Goal: Task Accomplishment & Management: Manage account settings

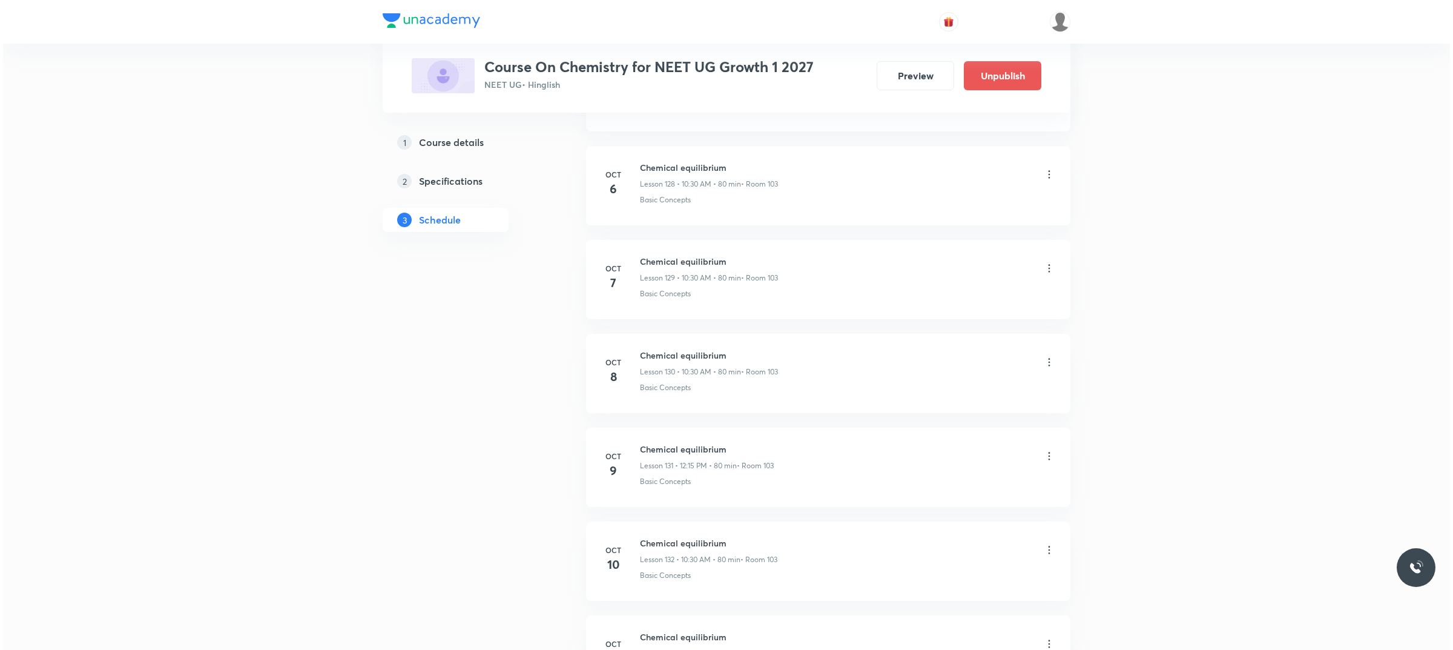
scroll to position [12913, 0]
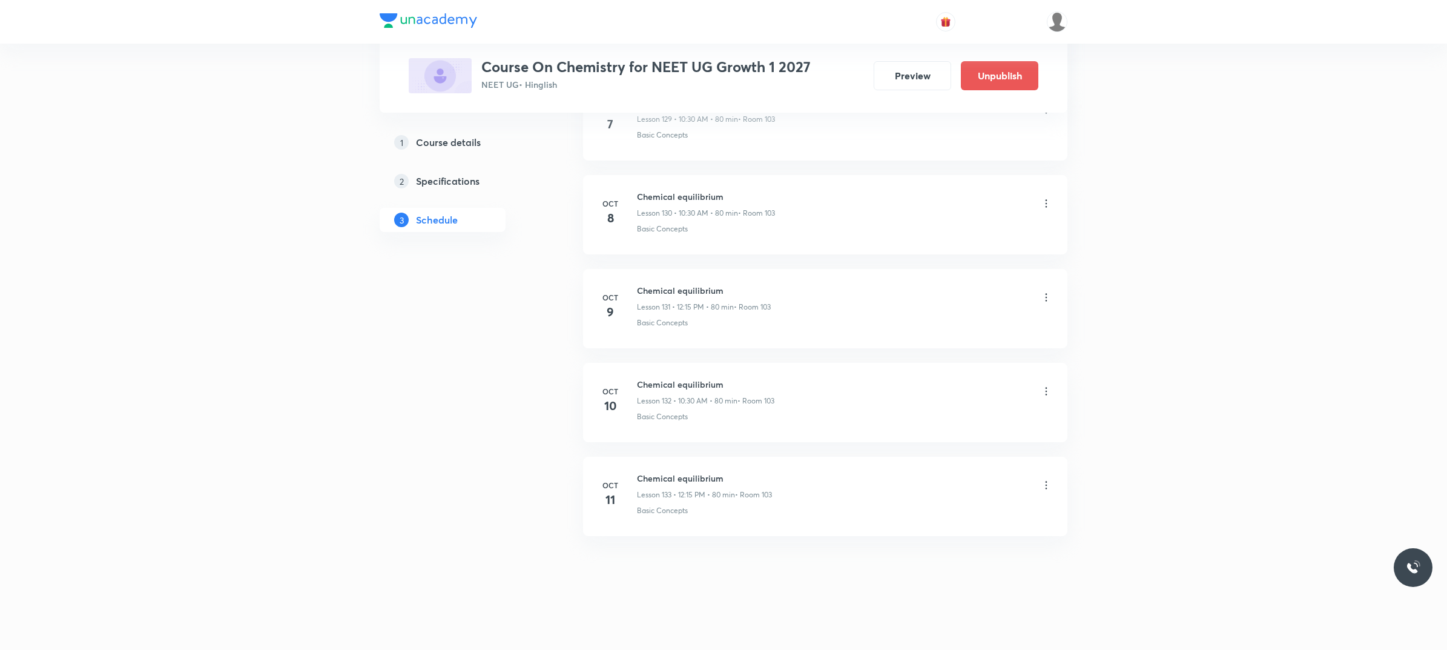
click at [1044, 489] on icon at bounding box center [1046, 485] width 12 height 12
click at [959, 512] on li "Edit" at bounding box center [982, 516] width 133 height 22
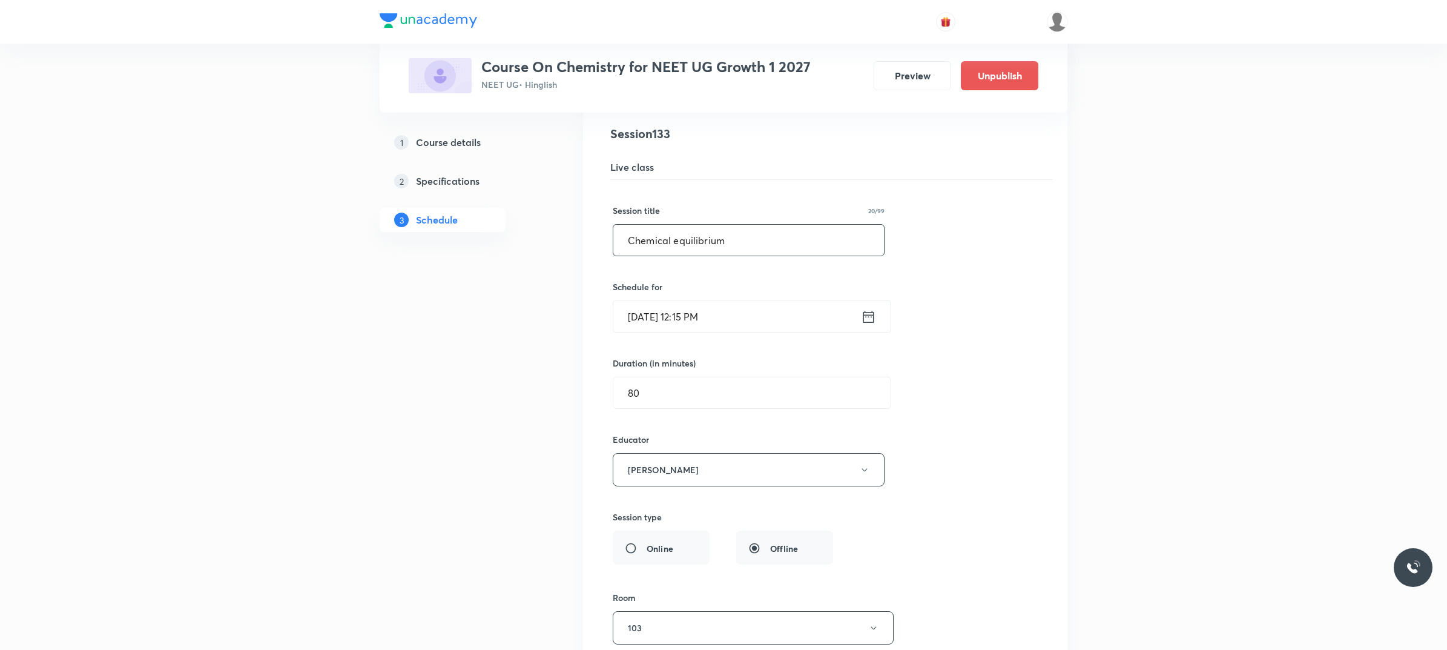
scroll to position [12444, 0]
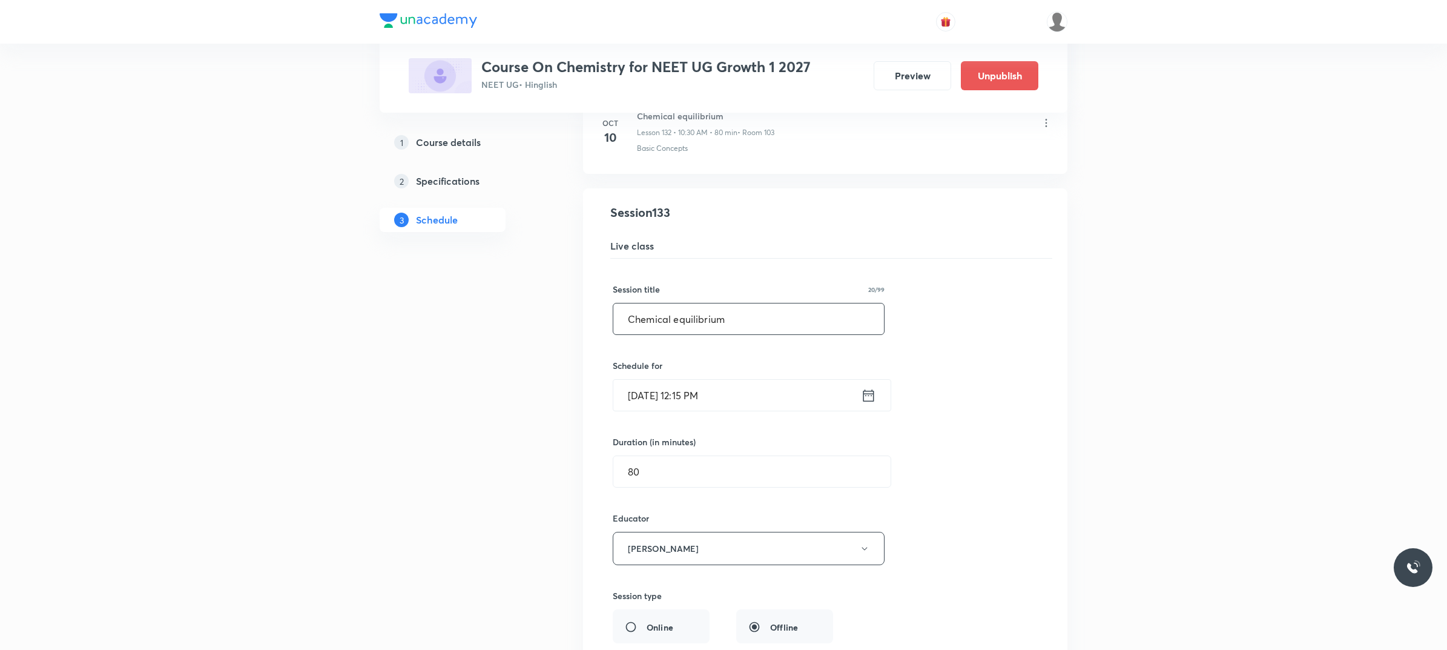
click at [670, 334] on input "Chemical equilibrium" at bounding box center [748, 318] width 271 height 31
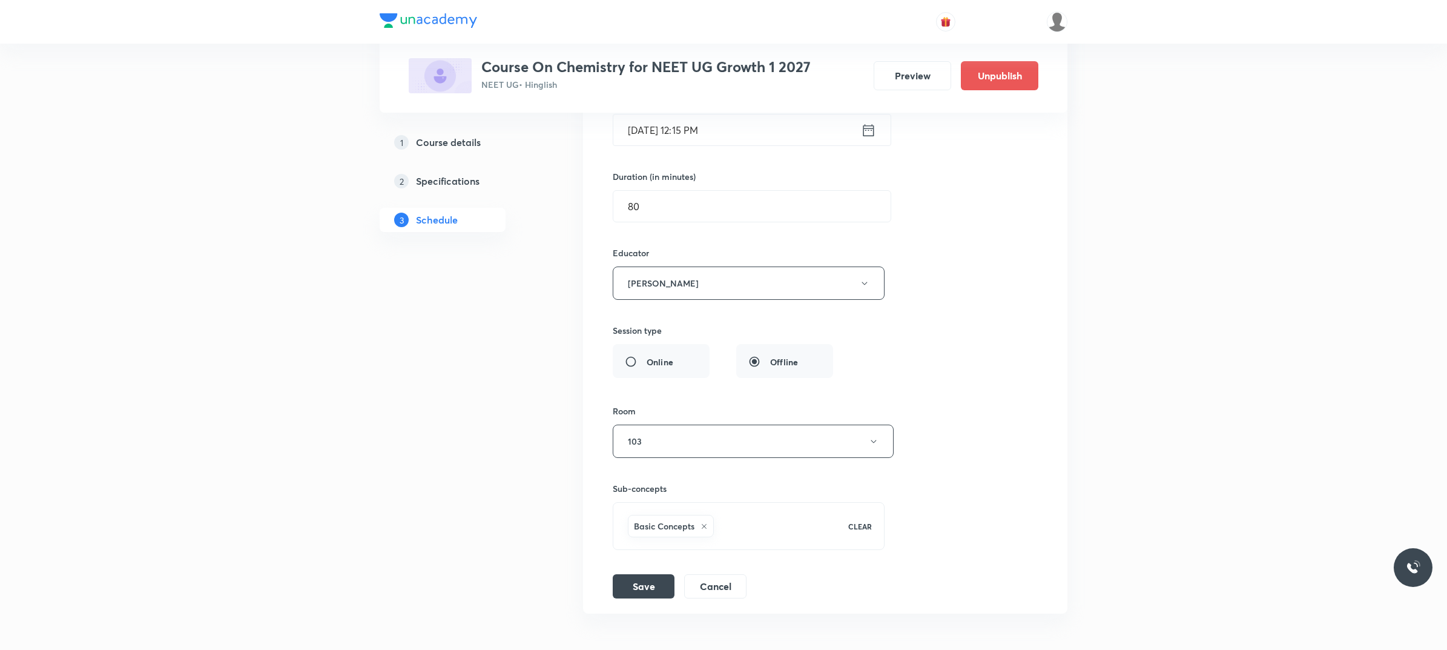
scroll to position [12823, 0]
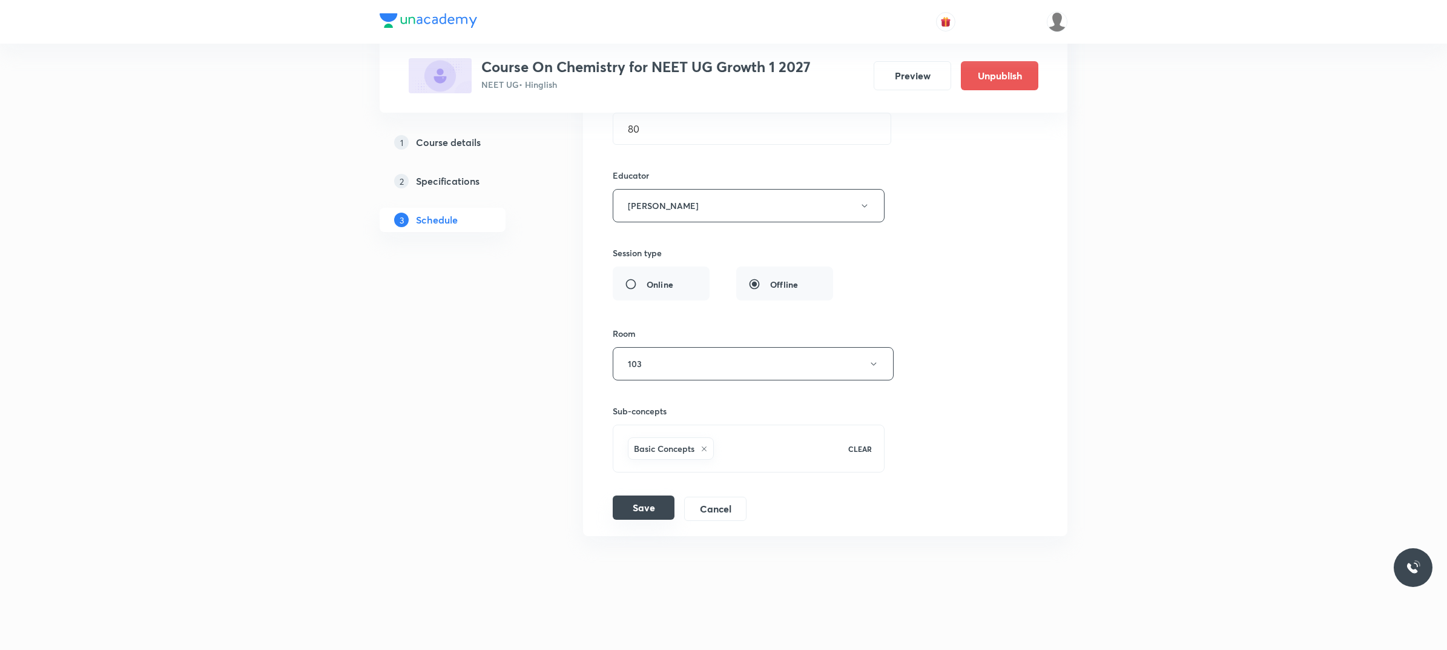
type input "IONIC equilibrium"
click at [655, 509] on button "Save" at bounding box center [644, 507] width 62 height 24
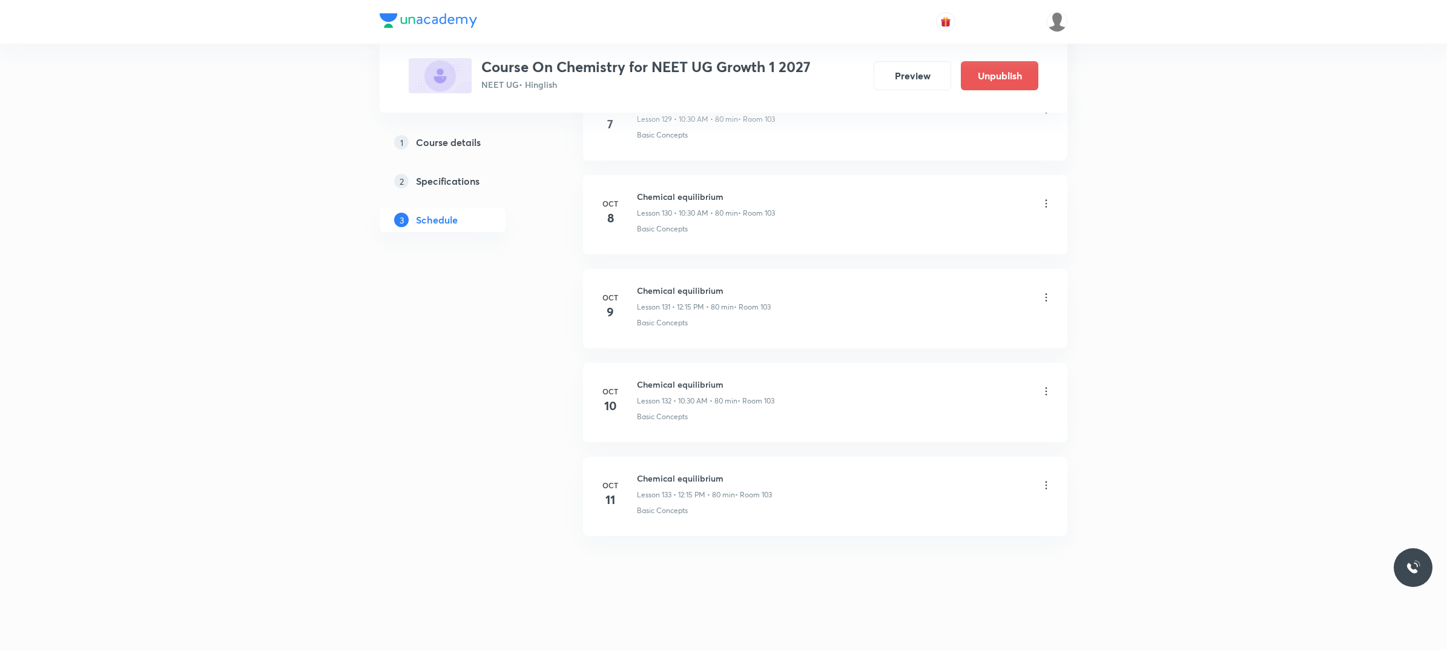
scroll to position [12275, 0]
click at [1045, 204] on icon at bounding box center [1046, 203] width 12 height 12
click at [961, 228] on li "Edit" at bounding box center [982, 237] width 133 height 22
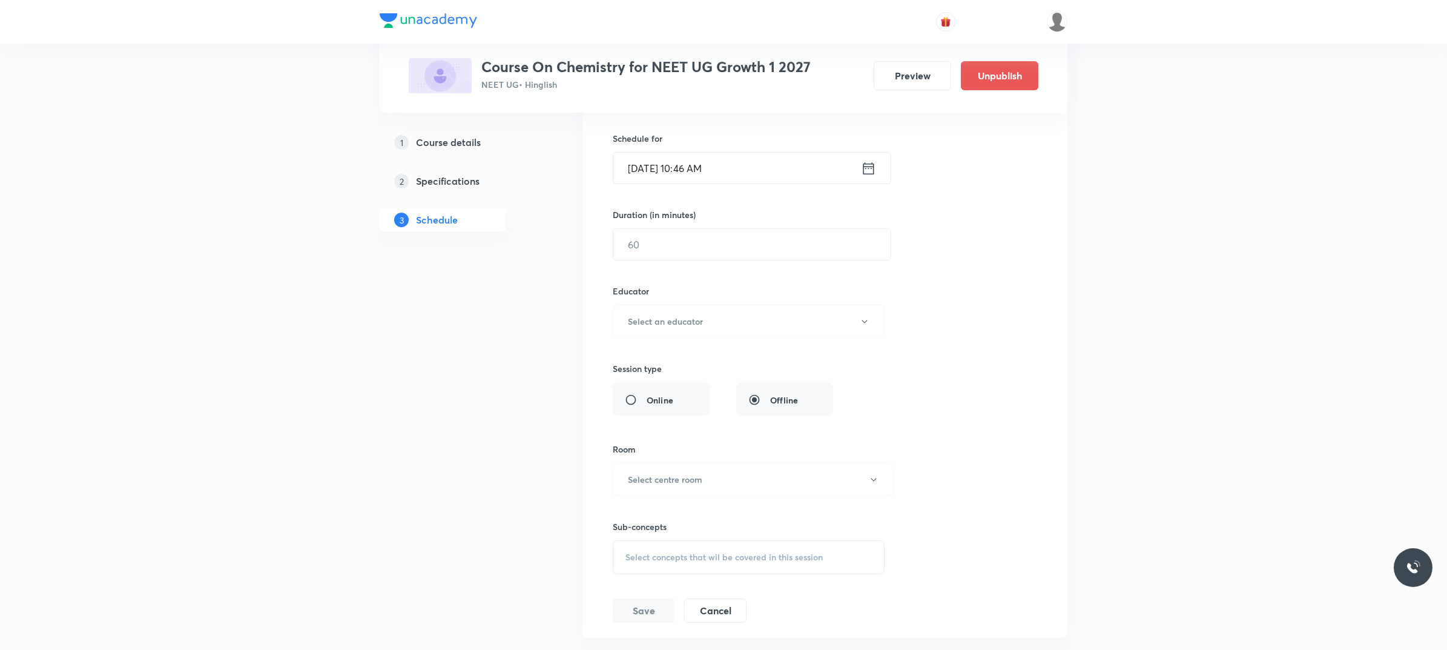
scroll to position [12653, 0]
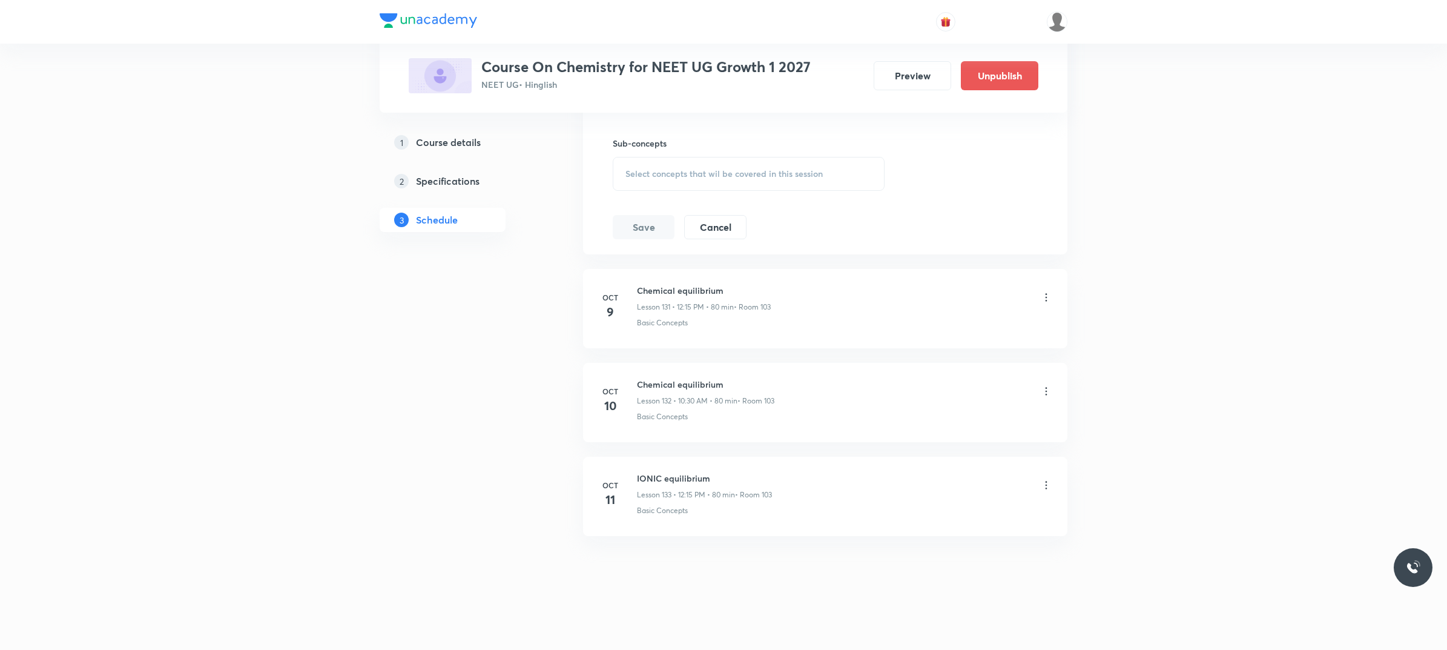
scroll to position [12808, 0]
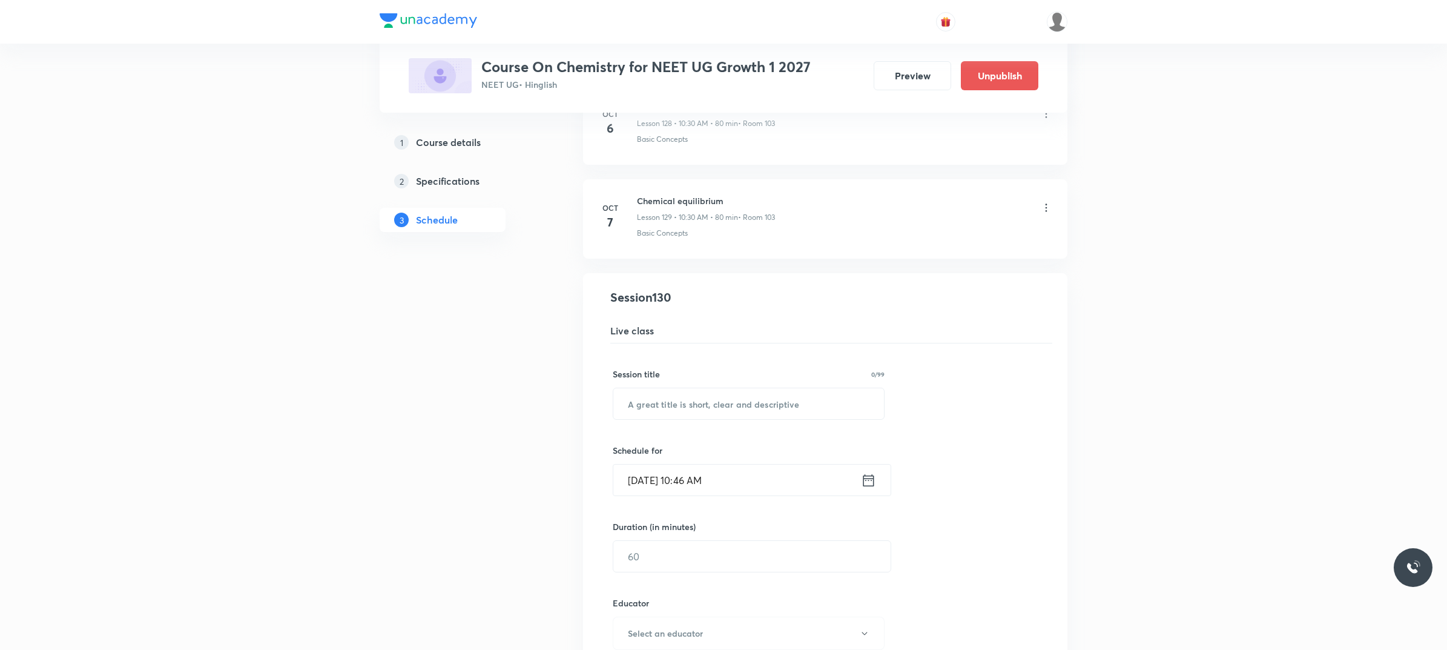
scroll to position [12051, 0]
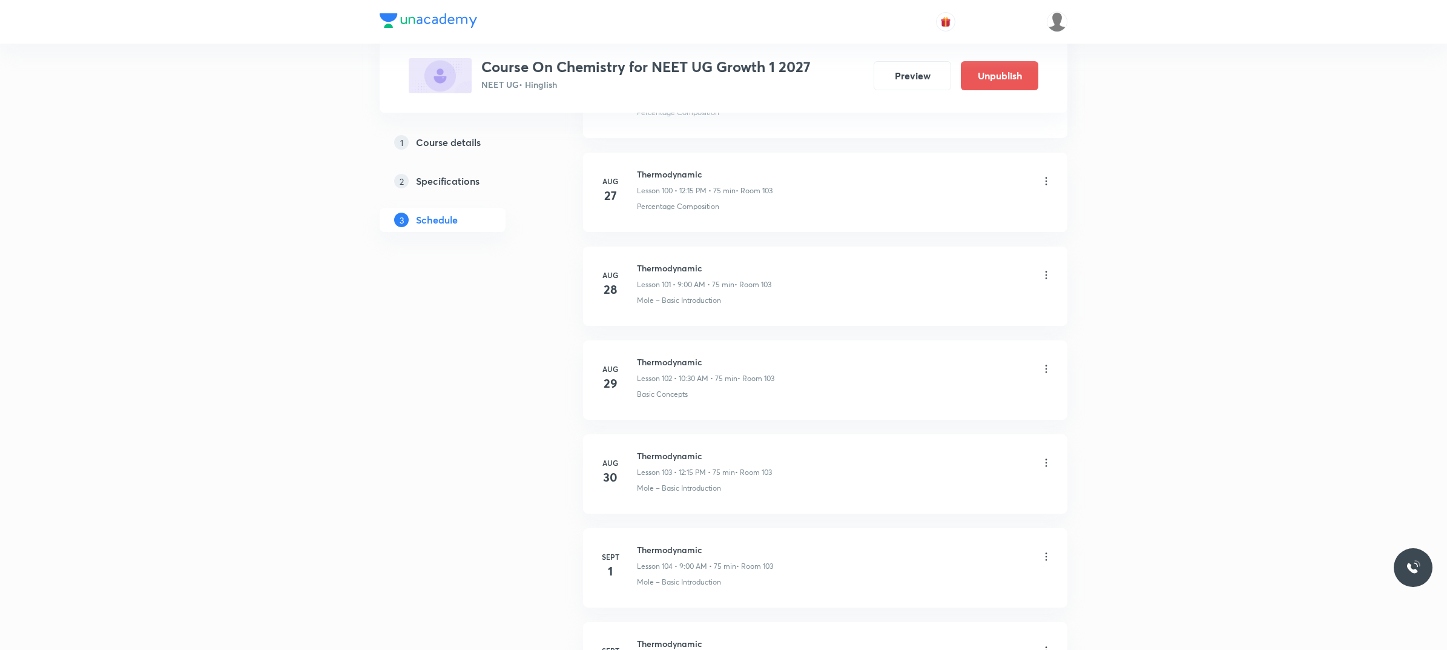
scroll to position [9252, 0]
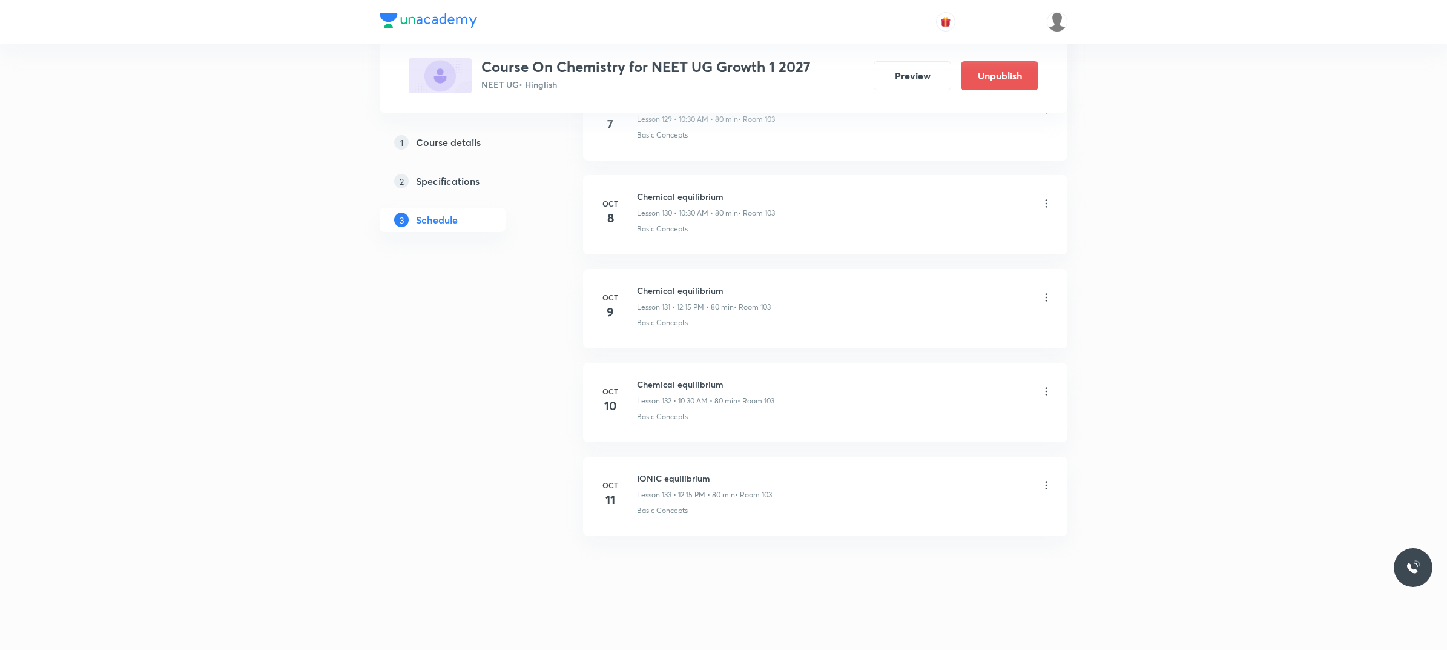
scroll to position [12762, 0]
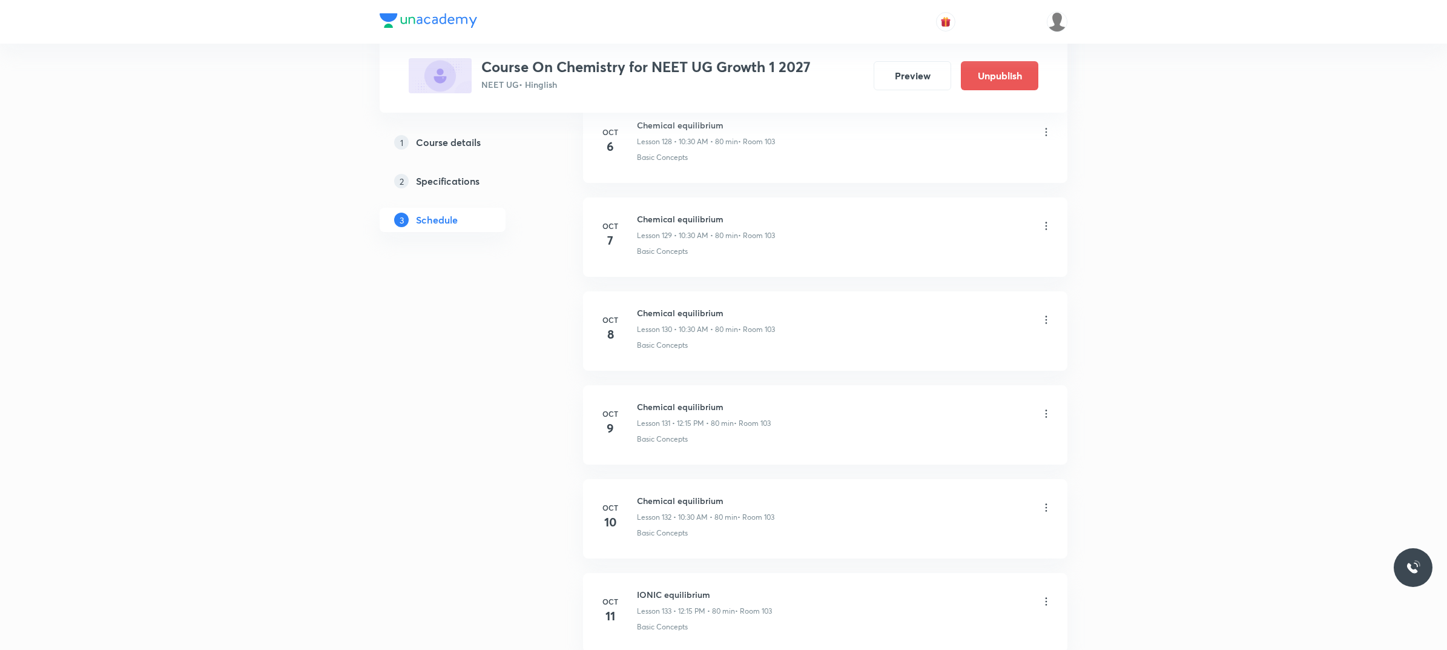
click at [1047, 326] on icon at bounding box center [1046, 320] width 12 height 12
click at [928, 389] on p "Edit" at bounding box center [933, 386] width 15 height 13
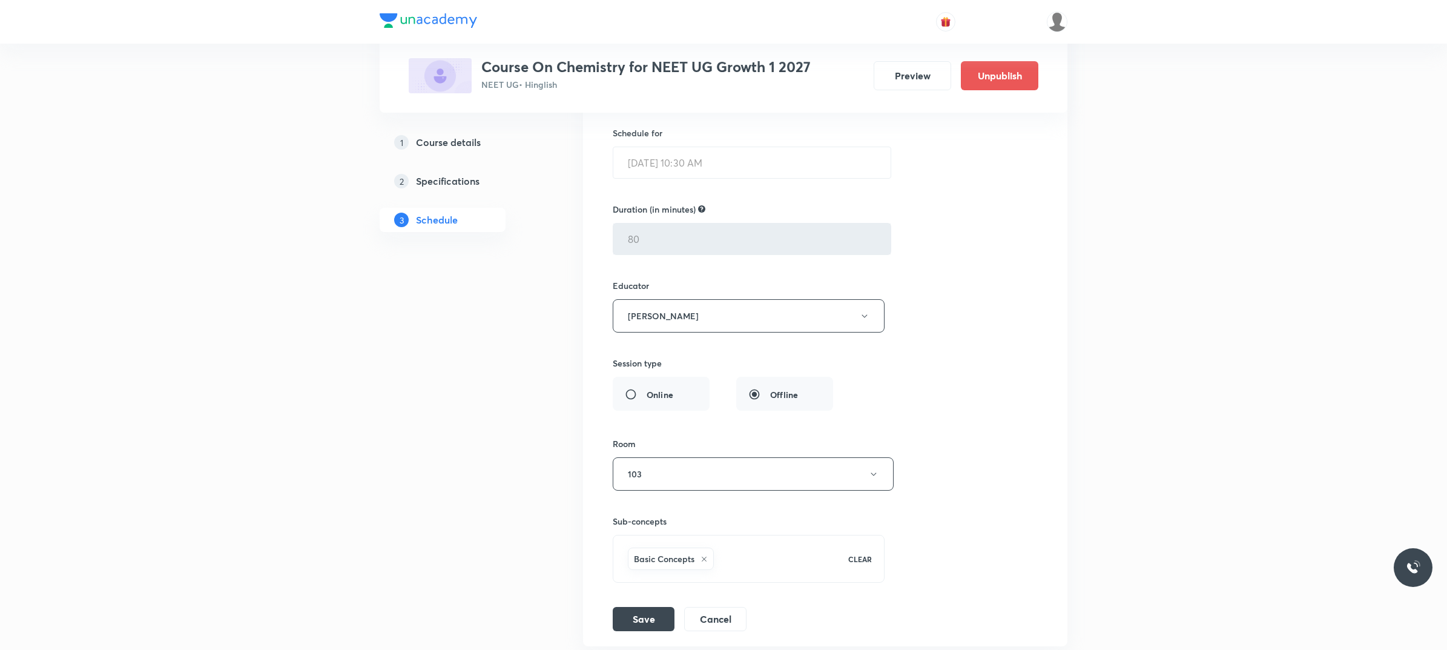
scroll to position [12308, 0]
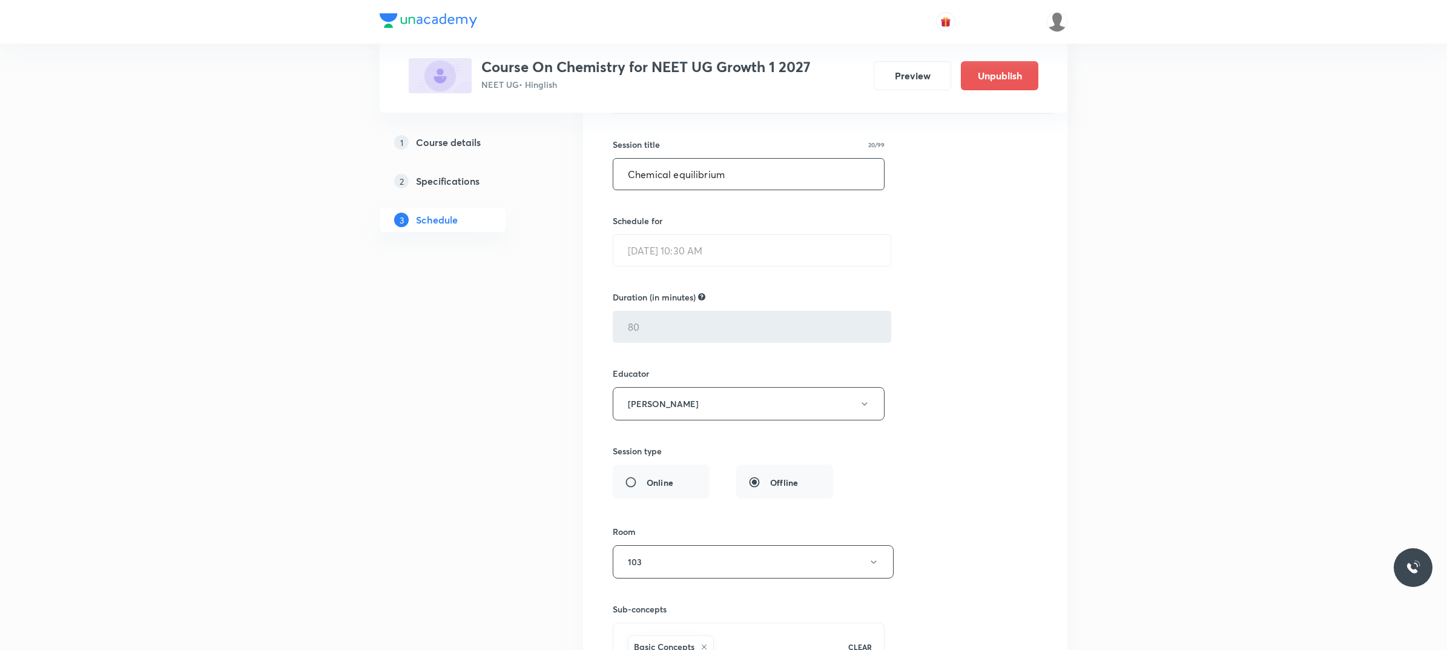
click at [674, 189] on input "Chemical equilibrium" at bounding box center [748, 174] width 271 height 31
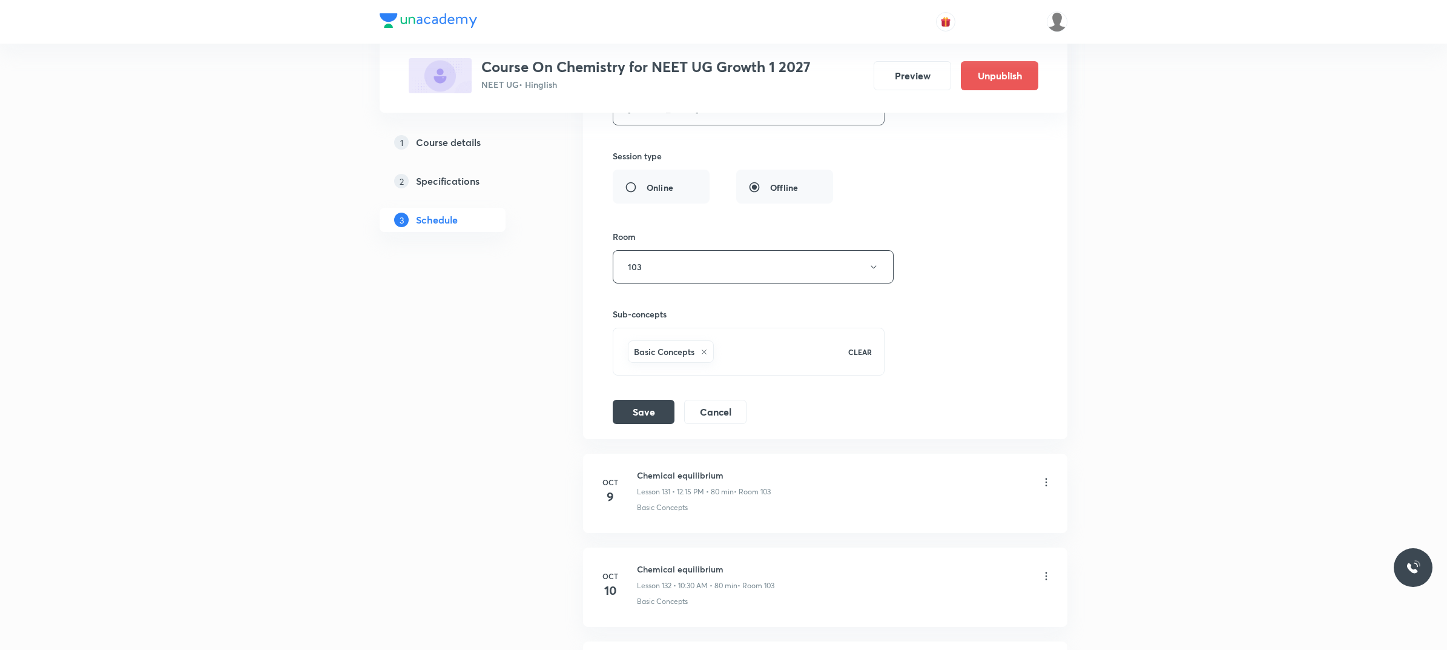
scroll to position [12610, 0]
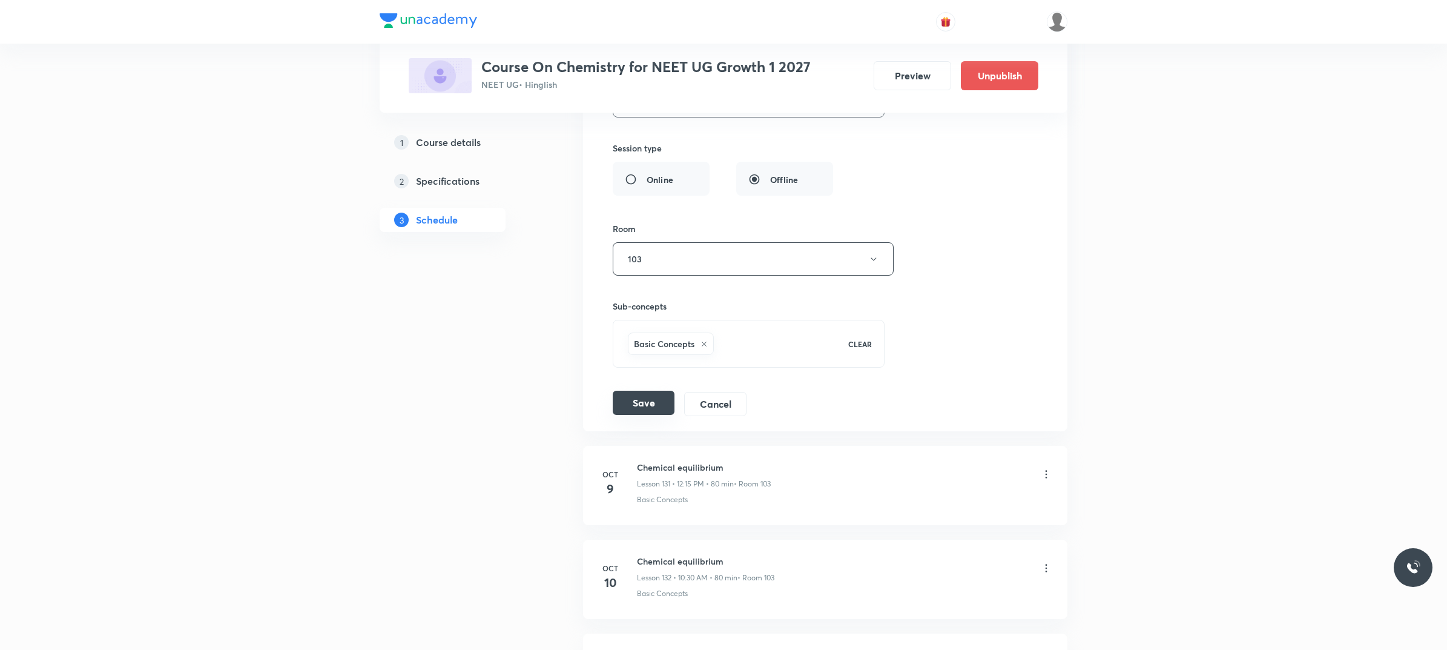
type input "IONIC equilibrium"
click at [630, 415] on button "Save" at bounding box center [644, 402] width 62 height 24
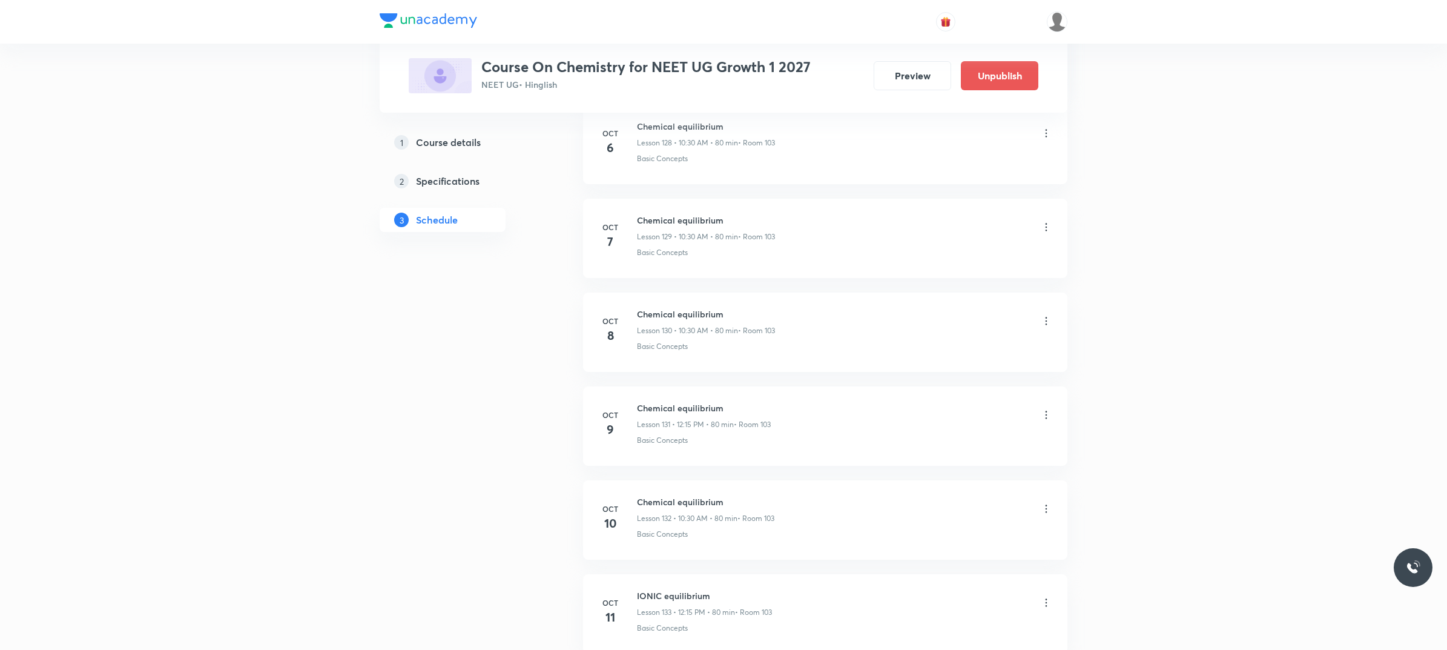
scroll to position [12202, 0]
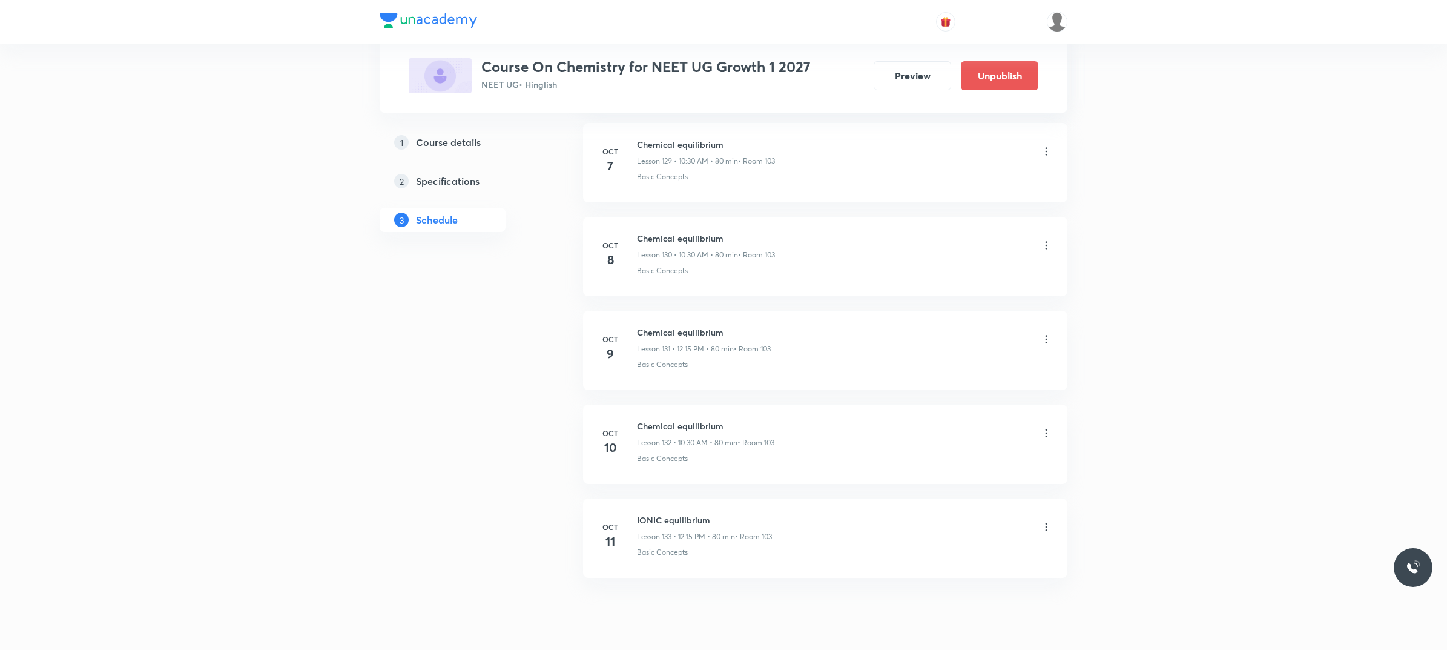
click at [1043, 345] on icon at bounding box center [1046, 339] width 12 height 12
click at [927, 403] on p "Edit" at bounding box center [933, 403] width 15 height 13
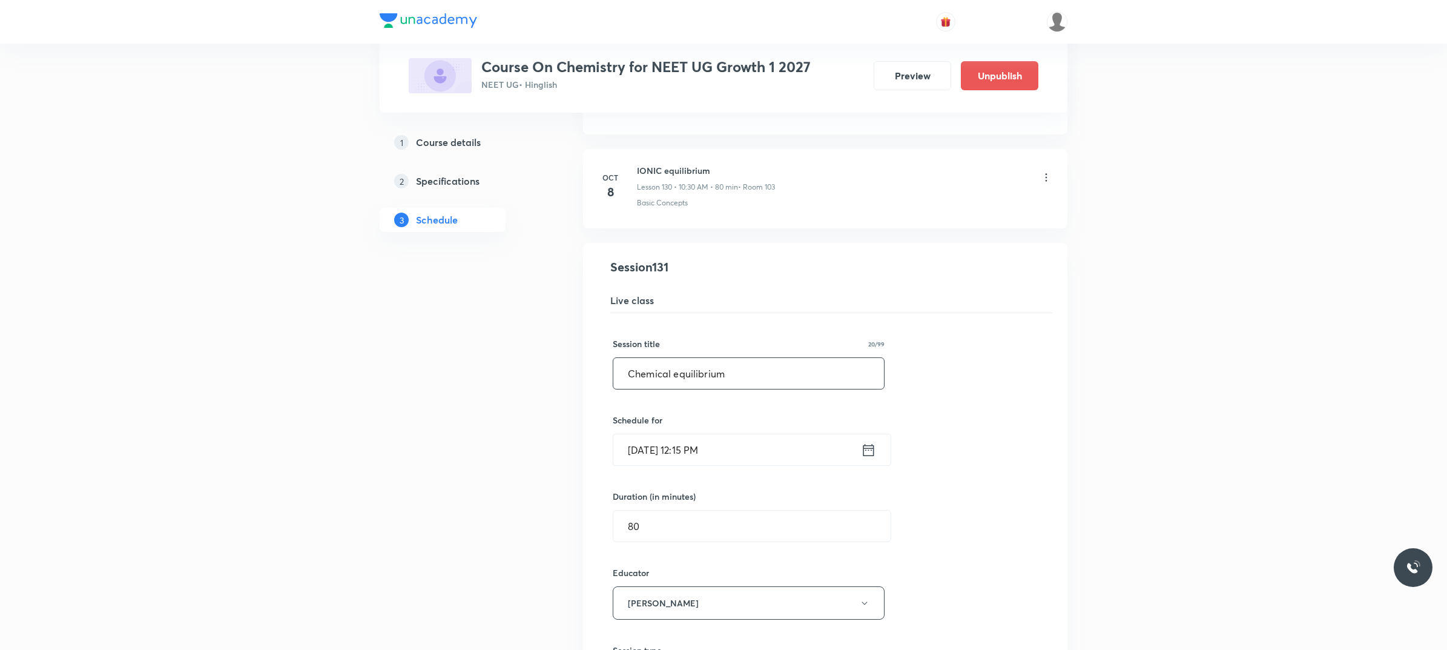
click at [673, 389] on input "Chemical equilibrium" at bounding box center [748, 373] width 271 height 31
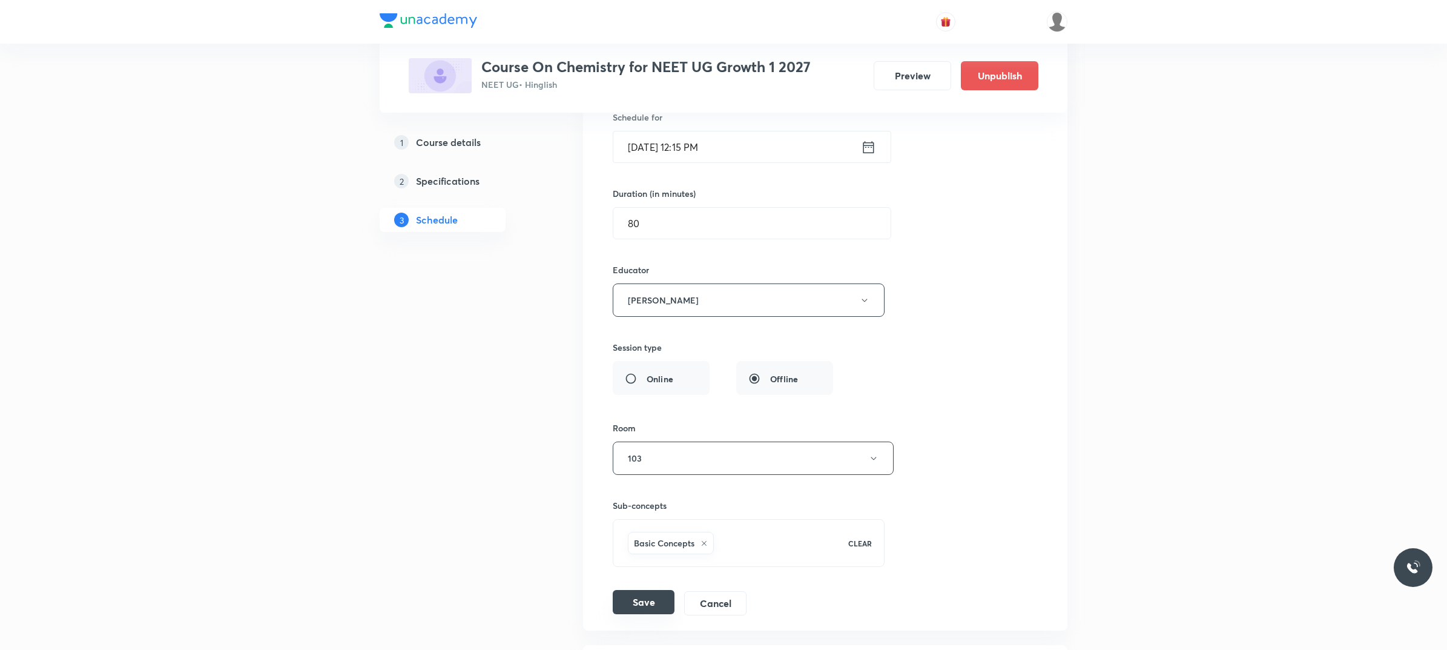
type input "Ionic equilibrium"
click at [660, 614] on button "Save" at bounding box center [644, 602] width 62 height 24
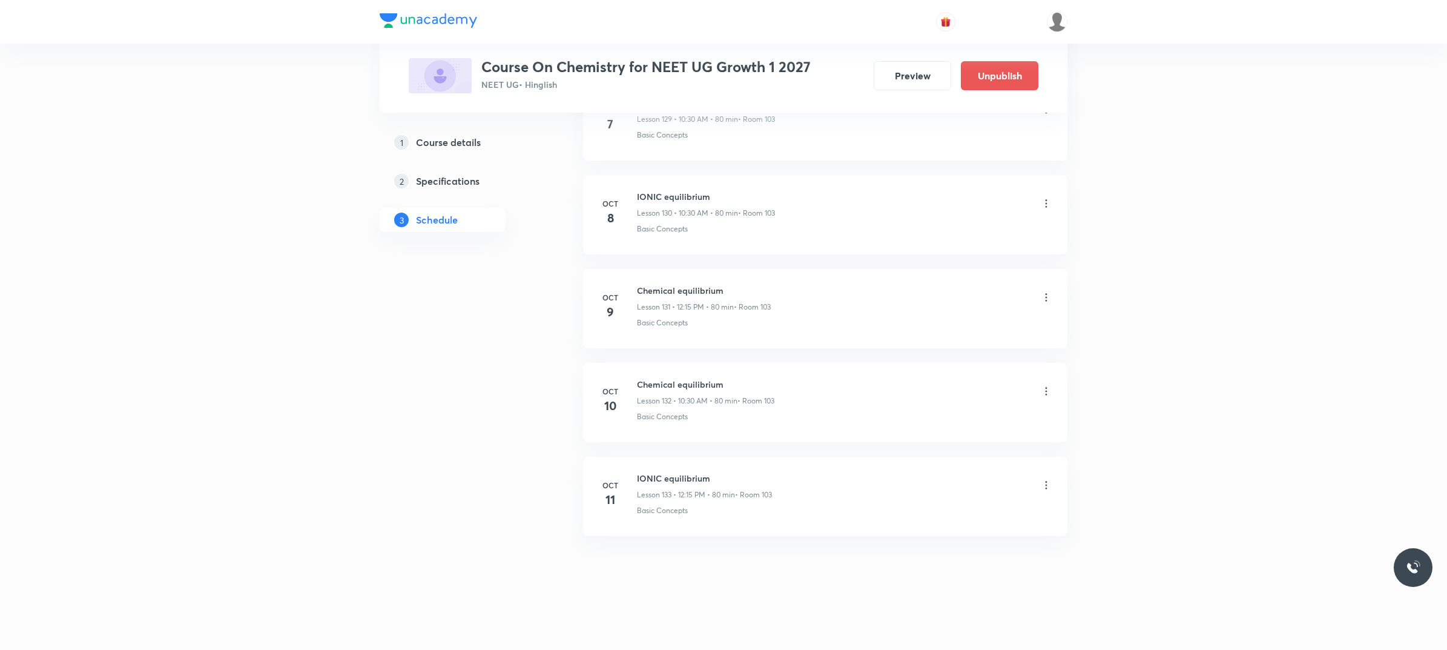
scroll to position [12278, 0]
click at [1045, 391] on icon at bounding box center [1046, 391] width 12 height 12
click at [967, 423] on li "Edit" at bounding box center [982, 422] width 133 height 22
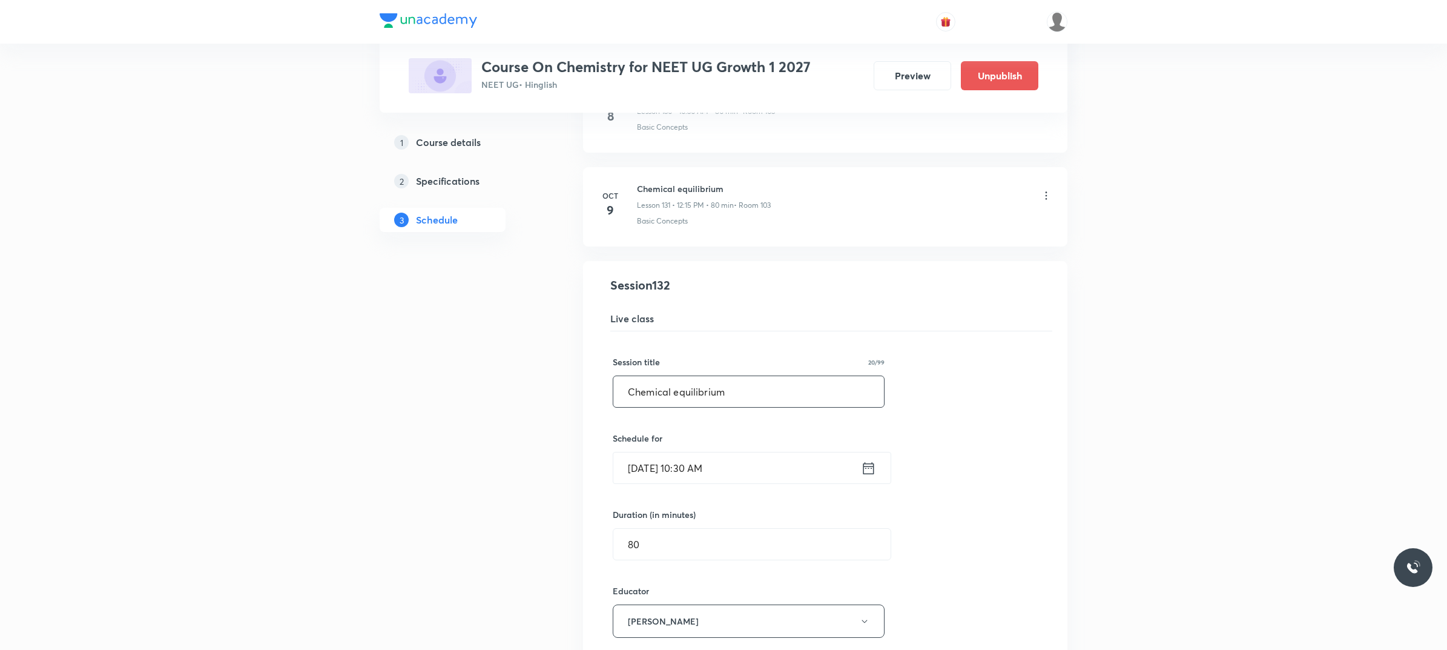
click at [670, 407] on input "Chemical equilibrium" at bounding box center [748, 391] width 271 height 31
type input "Io equilibrium"
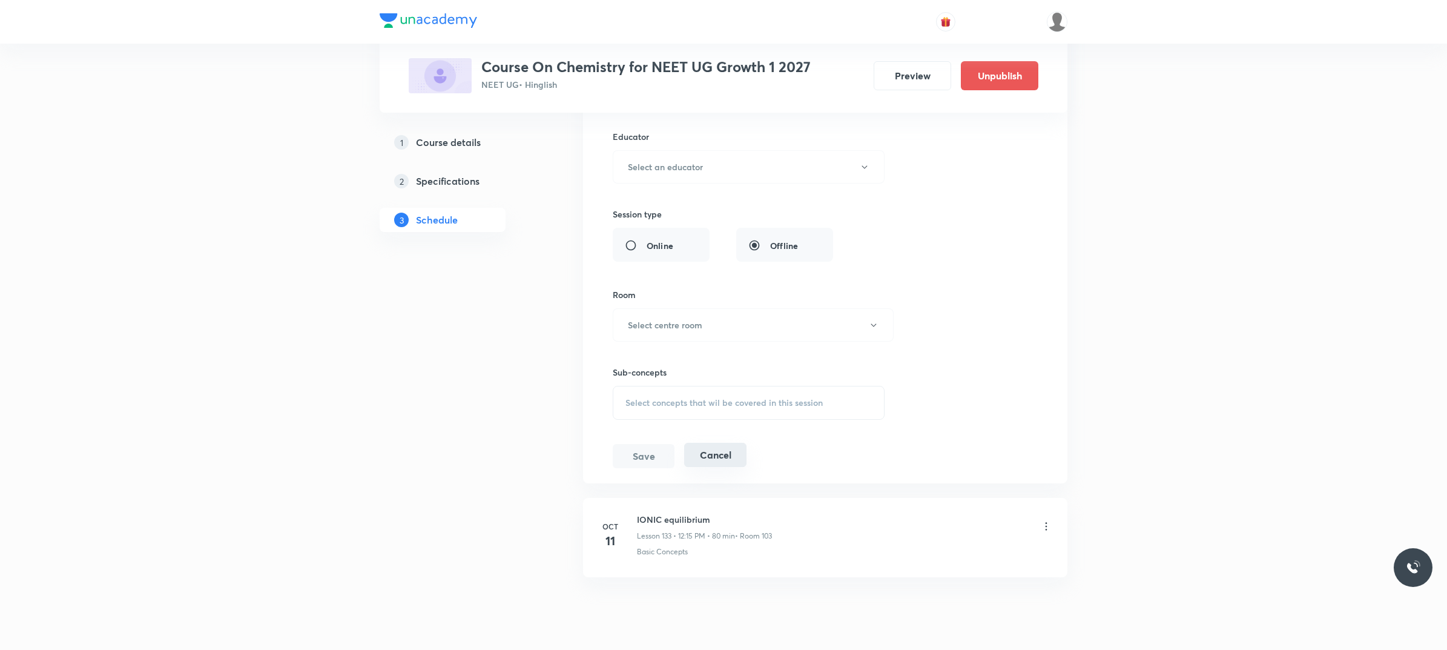
drag, startPoint x: 729, startPoint y: 494, endPoint x: 1115, endPoint y: 412, distance: 394.2
click at [729, 468] on button "Cancel" at bounding box center [715, 456] width 62 height 24
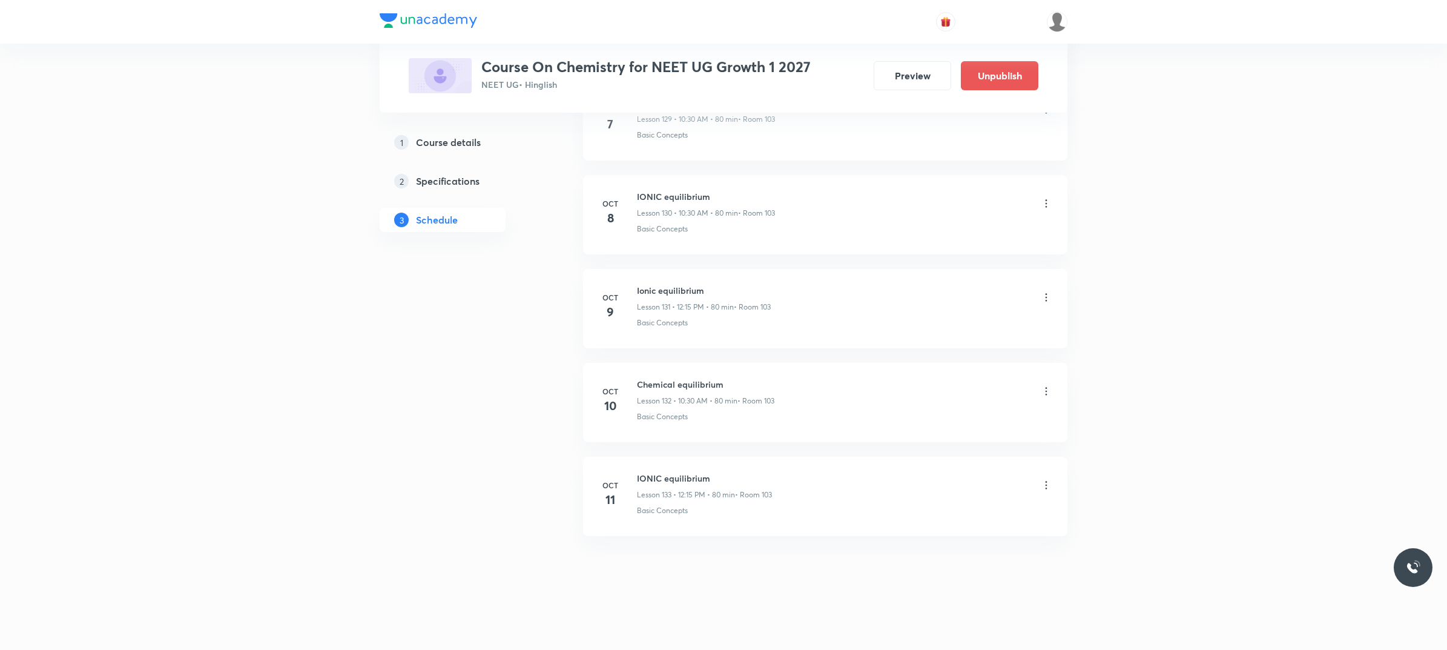
click at [1046, 389] on icon at bounding box center [1046, 391] width 12 height 12
click at [927, 416] on p "Edit" at bounding box center [933, 422] width 15 height 13
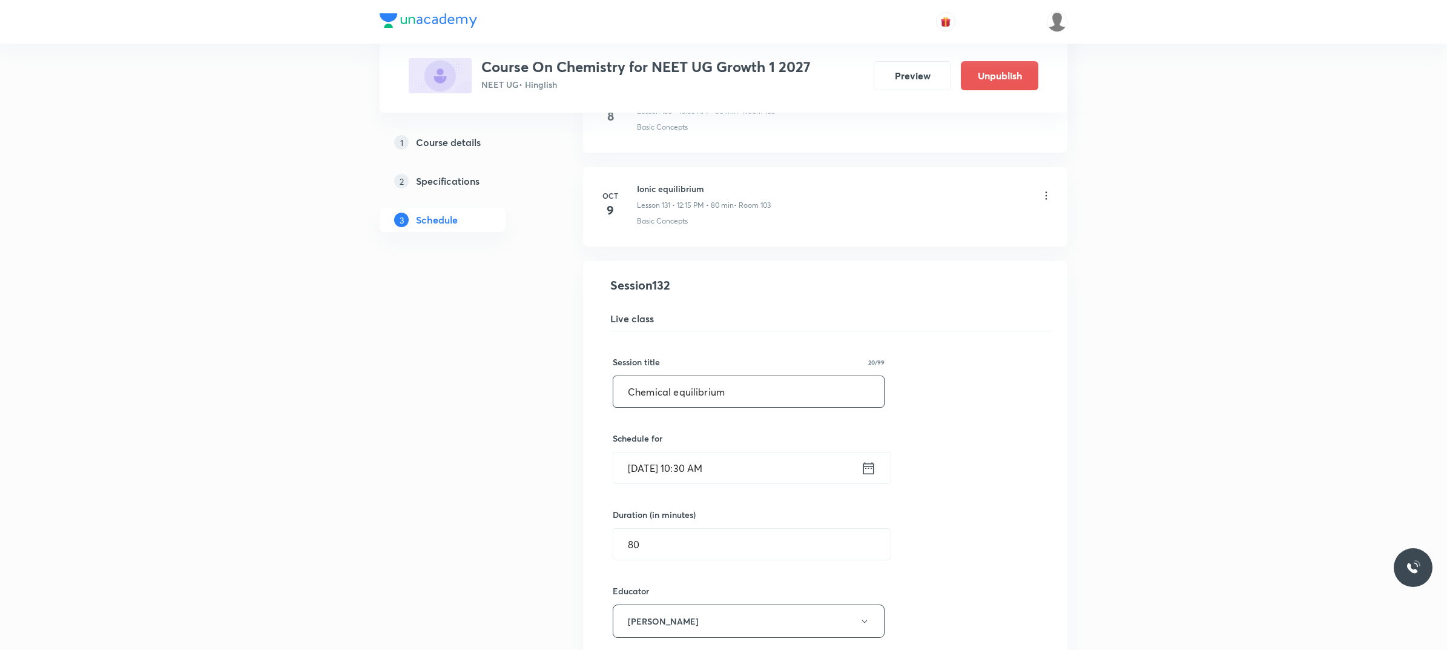
click at [671, 407] on input "Chemical equilibrium" at bounding box center [748, 391] width 271 height 31
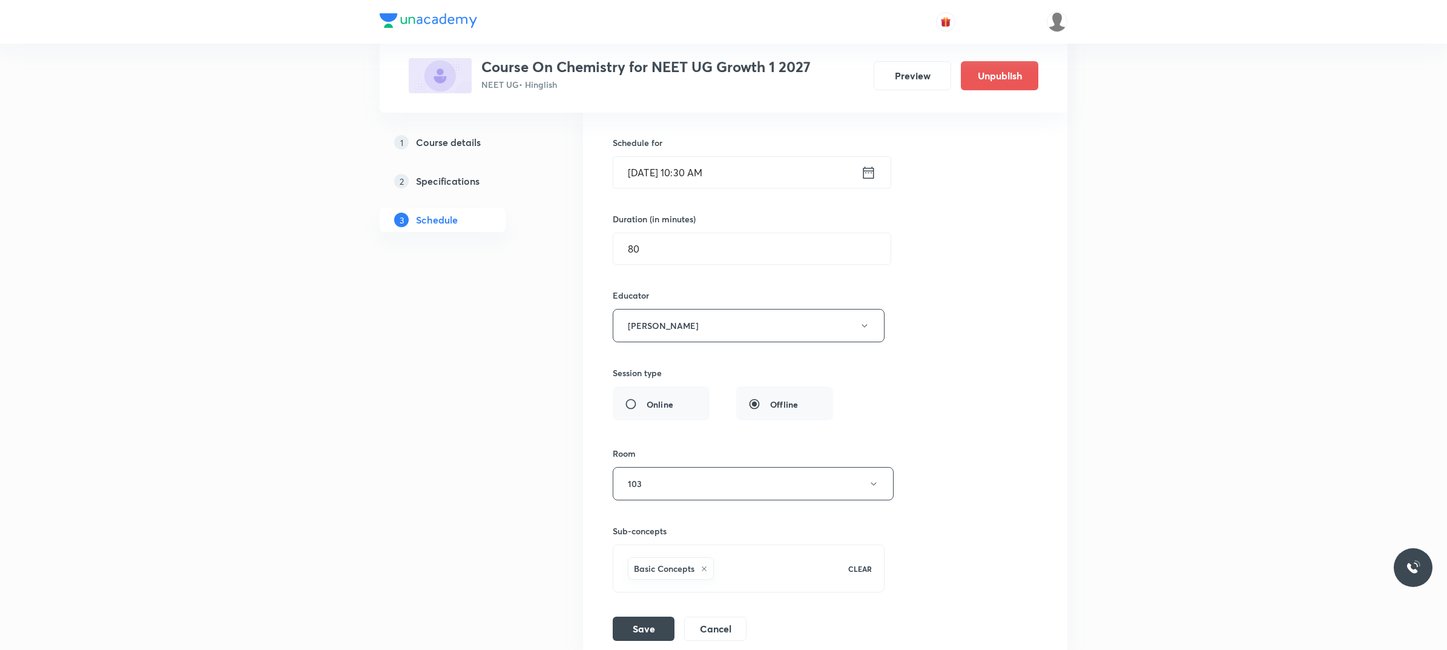
scroll to position [12656, 0]
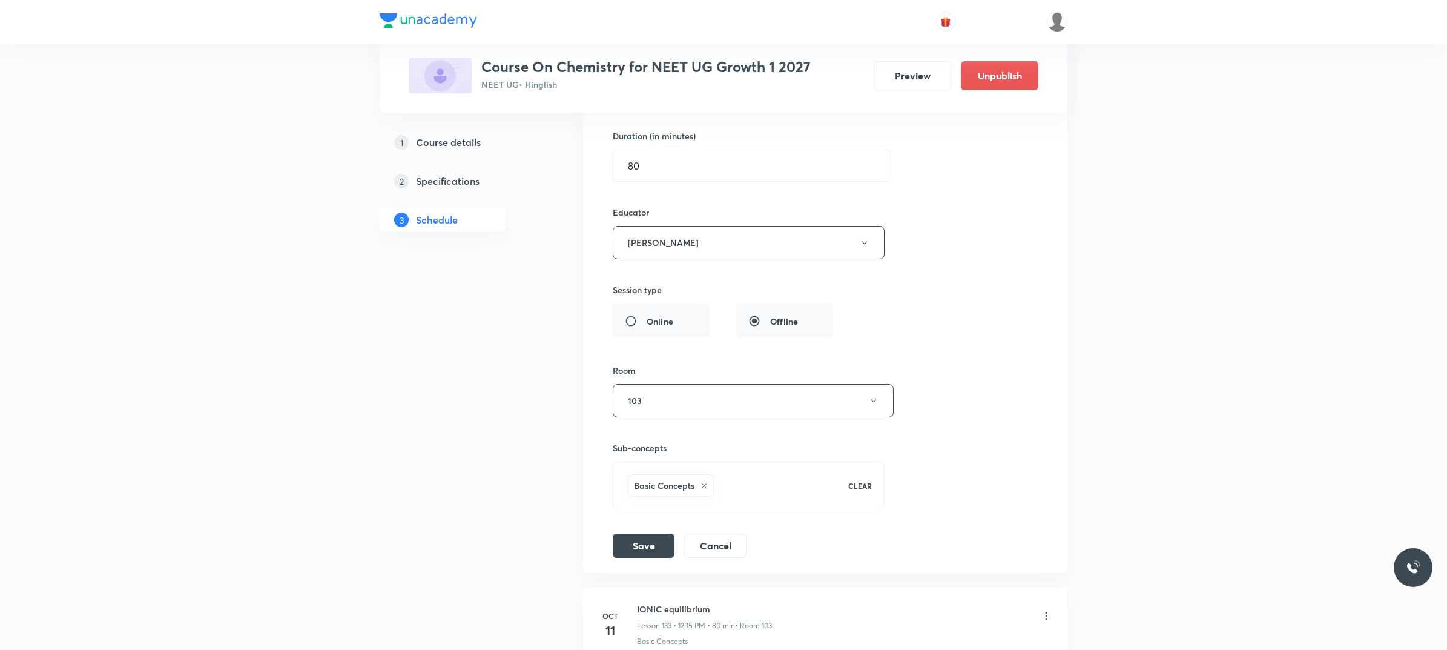
type input "Ionic equilibrium"
click at [654, 558] on div "Session title 17/99 Ionic equilibrium ​ Schedule for Oct 10, 2025, 10:30 AM ​ D…" at bounding box center [825, 255] width 425 height 605
click at [646, 556] on button "Save" at bounding box center [644, 544] width 62 height 24
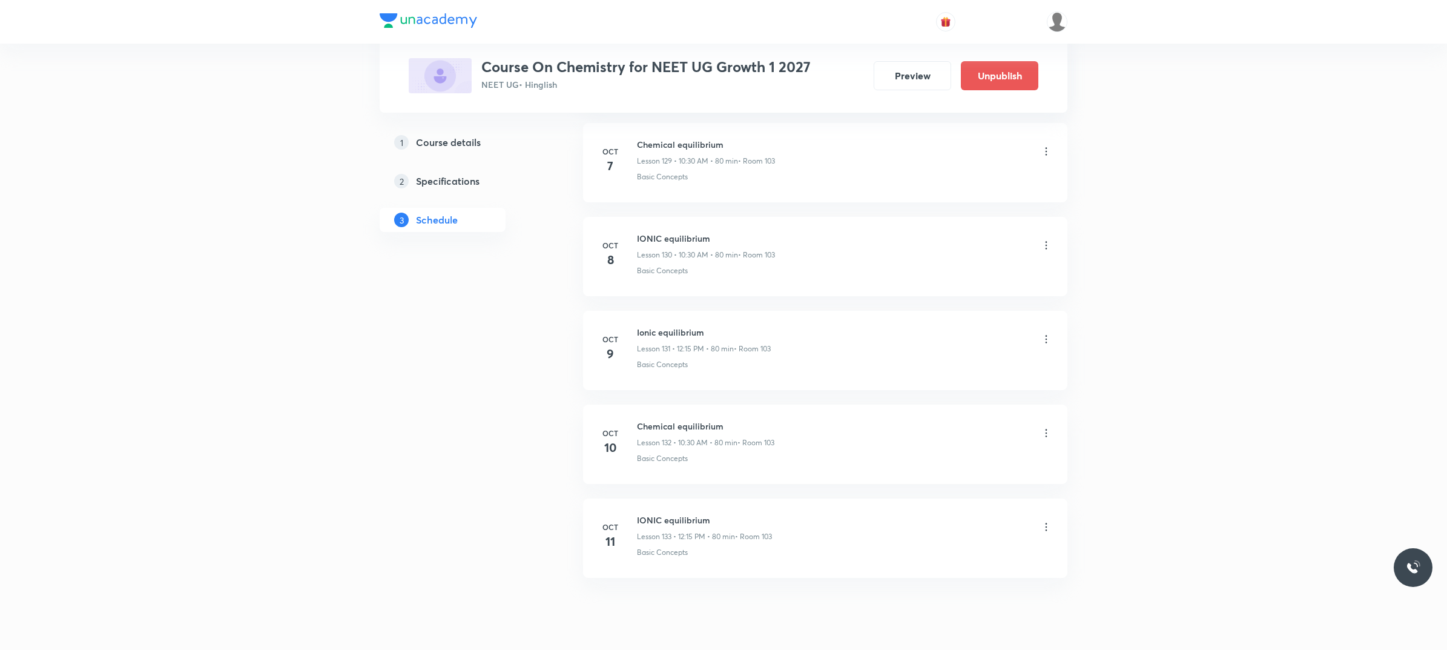
scroll to position [12278, 0]
